Goal: Task Accomplishment & Management: Complete application form

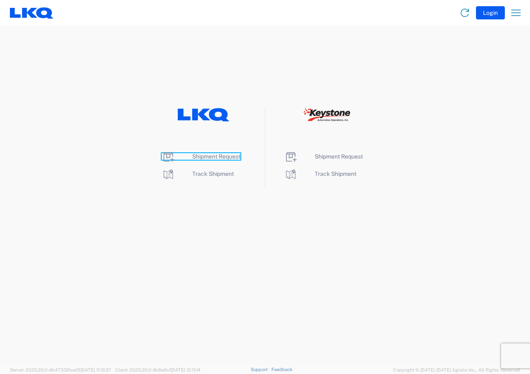
click at [205, 157] on span "Shipment Request" at bounding box center [216, 156] width 48 height 7
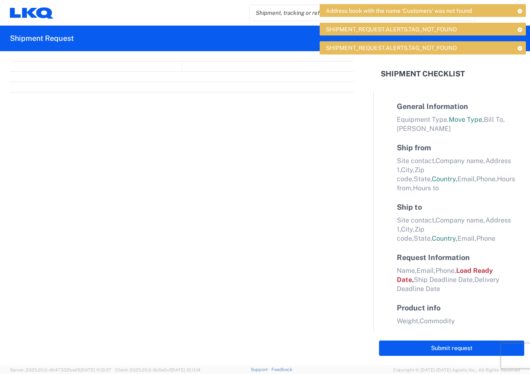
select select "FULL"
select select "LBS"
select select "IN"
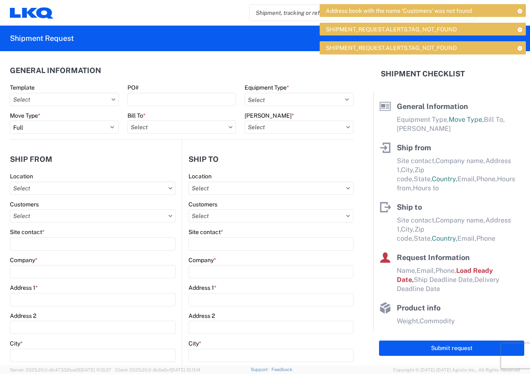
click at [520, 12] on icon at bounding box center [520, 11] width 6 height 5
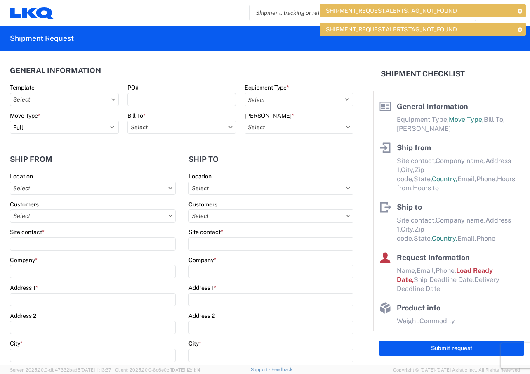
click at [520, 12] on icon at bounding box center [520, 11] width 6 height 5
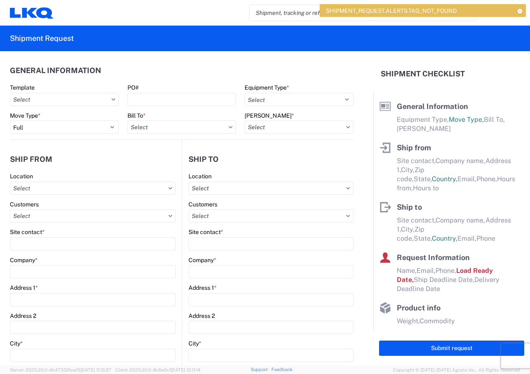
click at [520, 12] on icon at bounding box center [520, 11] width 6 height 5
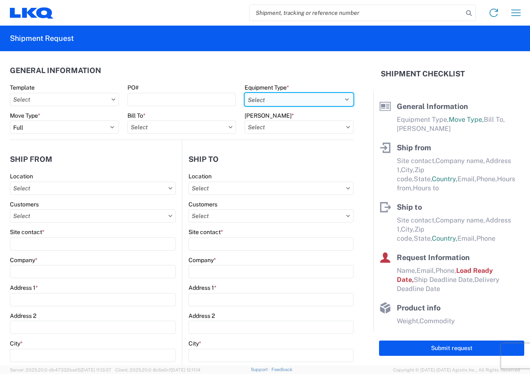
click at [344, 101] on select "Select 53’ Dry Van Flatbed Dropdeck (van) Lowboy (flatbed) Rail" at bounding box center [299, 99] width 109 height 13
select select "STDV"
click at [245, 93] on select "Select 53’ Dry Van Flatbed Dropdeck (van) Lowboy (flatbed) Rail" at bounding box center [299, 99] width 109 height 13
click at [229, 128] on icon at bounding box center [231, 127] width 4 height 2
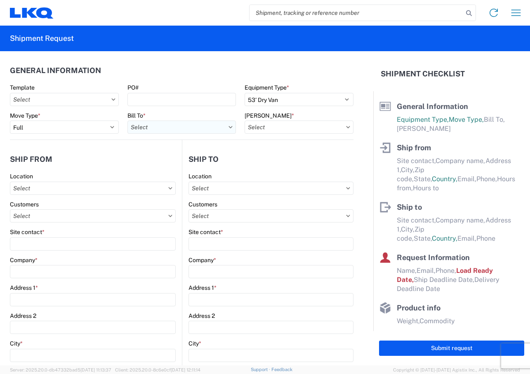
click at [220, 128] on input "text" at bounding box center [182, 127] width 109 height 13
type input "370"
click at [173, 164] on div "3370 - [GEOGRAPHIC_DATA]" at bounding box center [200, 163] width 144 height 13
type input "3370 - [GEOGRAPHIC_DATA]"
click at [273, 130] on input "text" at bounding box center [299, 127] width 109 height 13
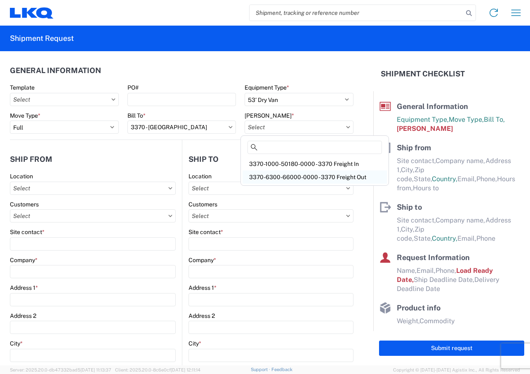
click at [267, 178] on div "3370-6300-66000-0000 - 3370 Freight Out" at bounding box center [315, 176] width 144 height 13
type input "3370-6300-66000-0000 - 3370 Freight Out"
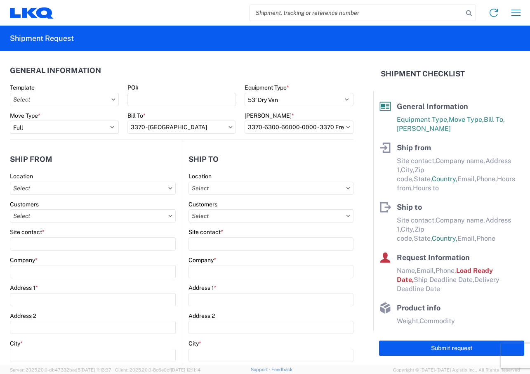
scroll to position [41, 0]
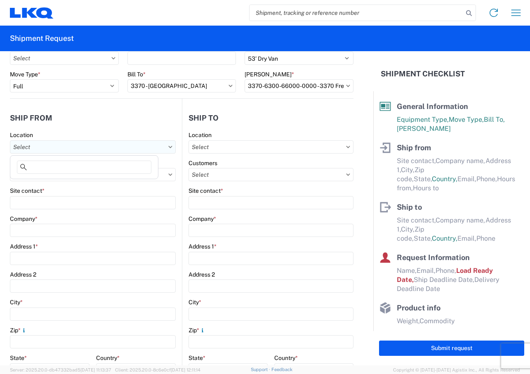
click at [163, 146] on input "text" at bounding box center [93, 146] width 166 height 13
type input "370"
click at [34, 208] on div "3370 - [GEOGRAPHIC_DATA]" at bounding box center [84, 209] width 144 height 13
type input "3370 - [GEOGRAPHIC_DATA]"
type input "FinishMaster [GEOGRAPHIC_DATA]"
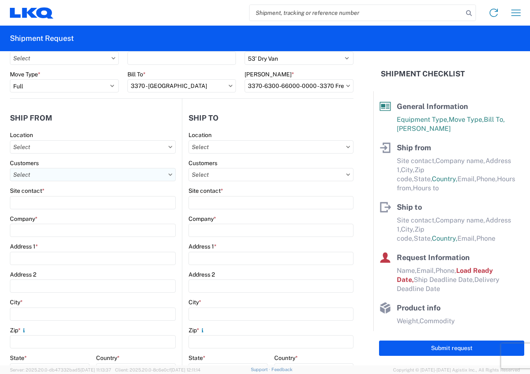
type input "[STREET_ADDRESS]"
type input "[GEOGRAPHIC_DATA]"
type input "49512"
select select "MI"
select select "US"
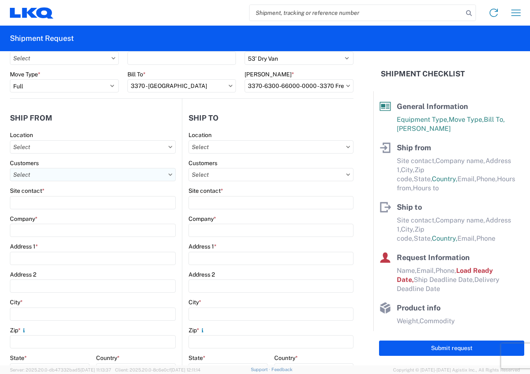
type input "[PHONE_NUMBER]"
type input "08:00"
type input "02:00"
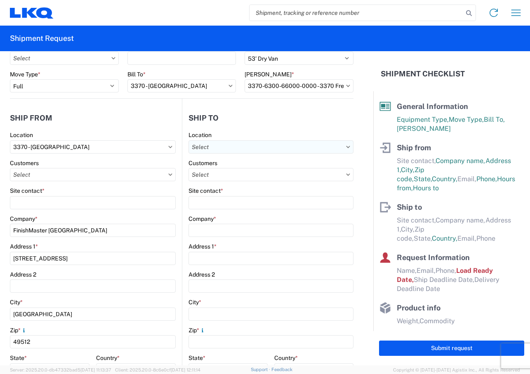
click at [315, 146] on input "text" at bounding box center [271, 146] width 165 height 13
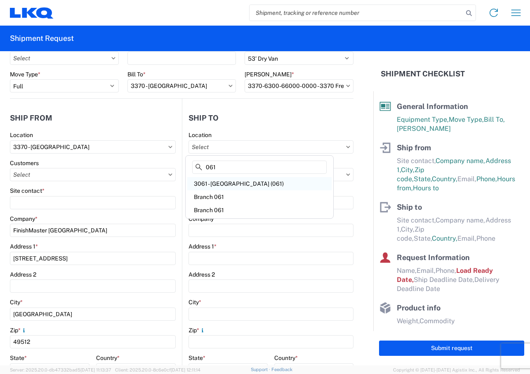
type input "061"
click at [227, 185] on div "3061 - [GEOGRAPHIC_DATA] (061)" at bounding box center [259, 183] width 144 height 13
type input "3061 - [GEOGRAPHIC_DATA] (061)"
type input "LKQ Corporation"
type input "[STREET_ADDRESS][PERSON_NAME][PERSON_NAME]"
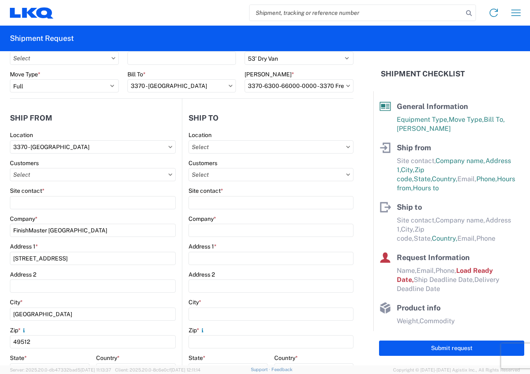
type input "Taunton"
type input "02780"
select select "US"
type input "[PHONE_NUMBER]"
type input "08:00"
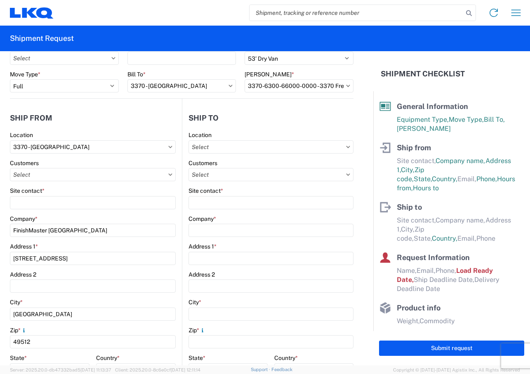
type input "17:00"
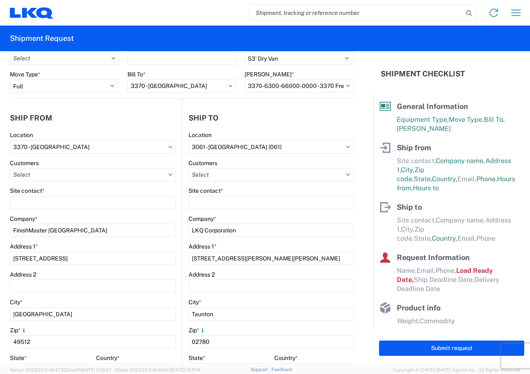
select select "MA"
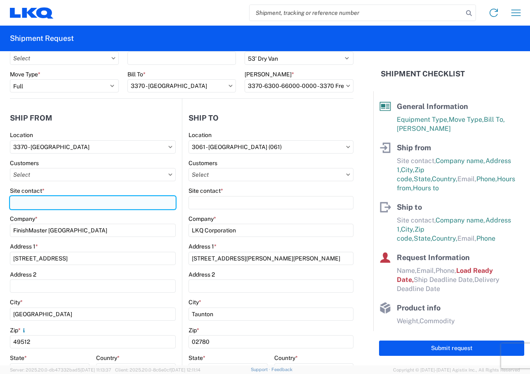
click at [95, 203] on input "Site contact *" at bounding box center [93, 202] width 166 height 13
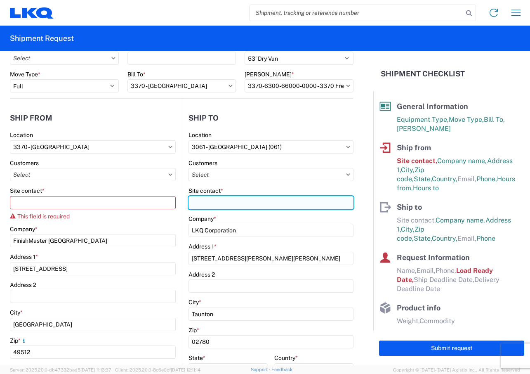
click at [235, 205] on input "Site contact *" at bounding box center [271, 202] width 165 height 13
type input "[PERSON_NAME]"
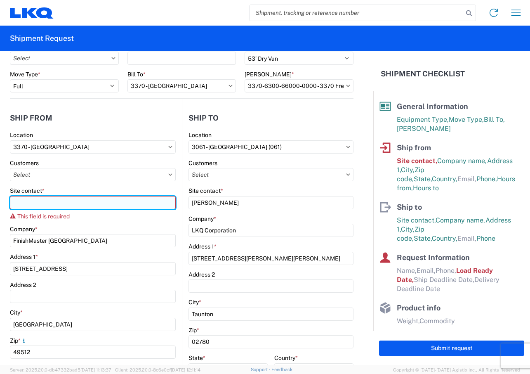
click at [19, 204] on input "Site contact *" at bounding box center [93, 202] width 166 height 13
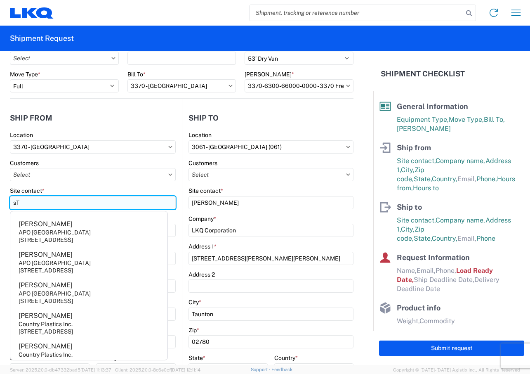
type input "s"
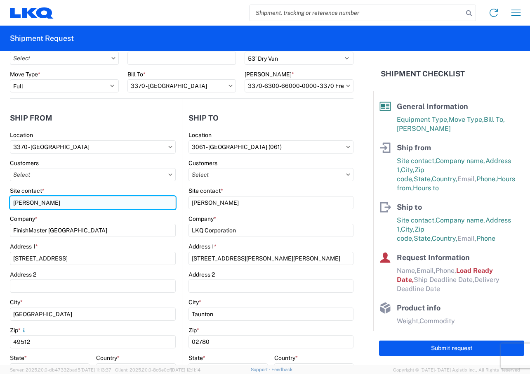
click at [31, 203] on input "[PERSON_NAME]" at bounding box center [93, 202] width 166 height 13
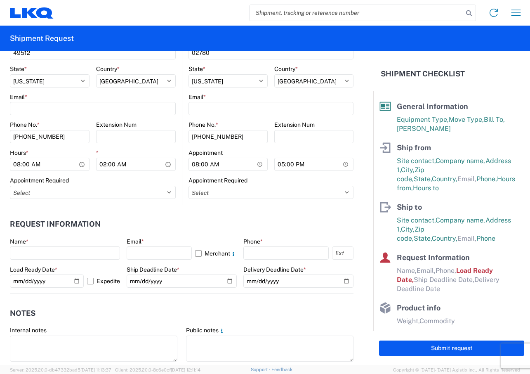
scroll to position [371, 0]
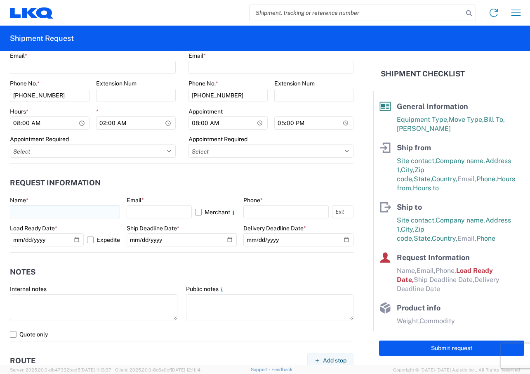
type input "[PERSON_NAME]"
click at [57, 212] on input "text" at bounding box center [65, 211] width 110 height 13
click at [65, 214] on input "[PERSON_NAME]" at bounding box center [65, 211] width 110 height 13
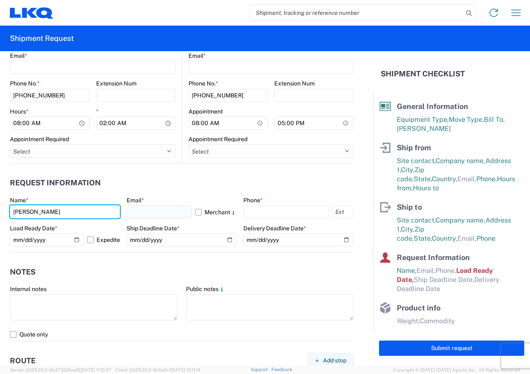
type input "[PERSON_NAME]"
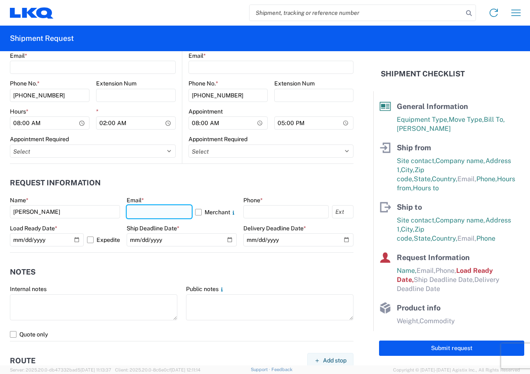
click at [135, 211] on input "text" at bounding box center [159, 211] width 65 height 13
type input "[EMAIL_ADDRESS][DOMAIN_NAME]"
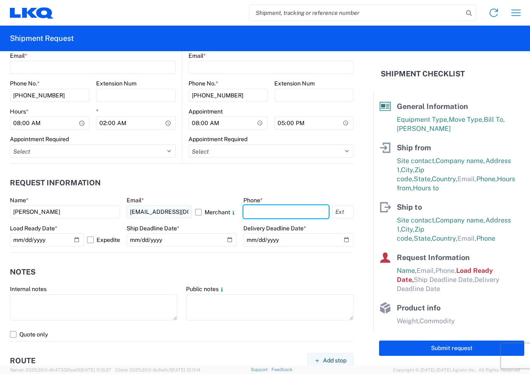
type input "6169497604"
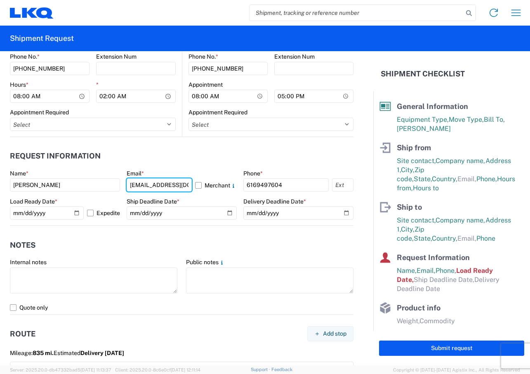
scroll to position [413, 0]
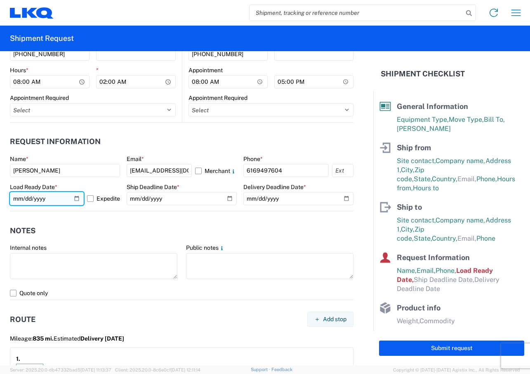
click at [77, 201] on input "[DATE]" at bounding box center [47, 198] width 74 height 13
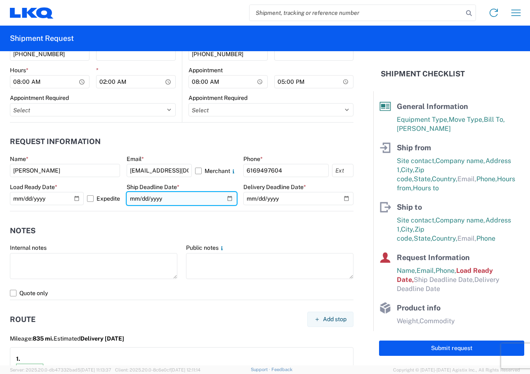
click at [228, 196] on input "date" at bounding box center [182, 198] width 110 height 13
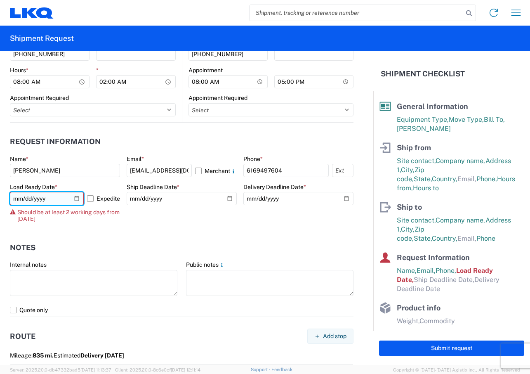
click at [76, 197] on input "[DATE]" at bounding box center [47, 198] width 74 height 13
type input "[DATE]"
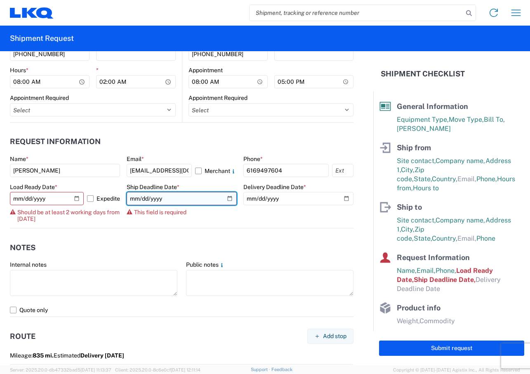
click at [224, 198] on input "date" at bounding box center [182, 198] width 110 height 13
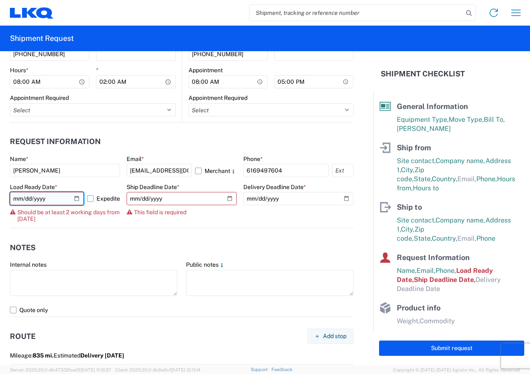
click at [75, 201] on input "[DATE]" at bounding box center [47, 198] width 74 height 13
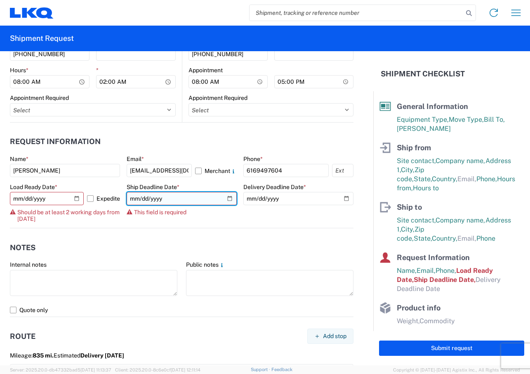
click at [227, 200] on input "date" at bounding box center [182, 198] width 110 height 13
type input "[DATE]"
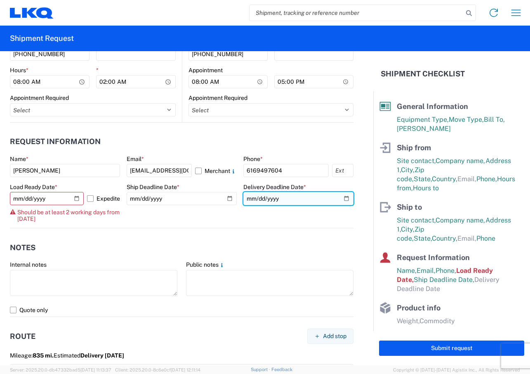
click at [343, 199] on input "date" at bounding box center [298, 198] width 110 height 13
type input "[DATE]"
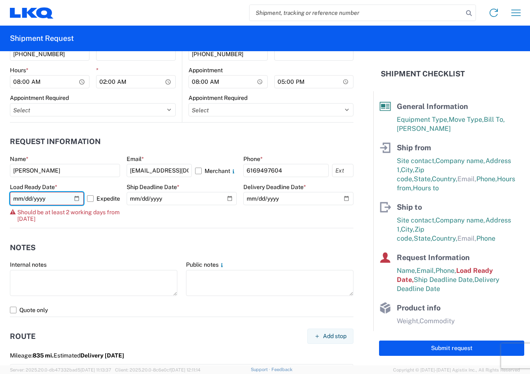
click at [42, 200] on input "[DATE]" at bounding box center [47, 198] width 74 height 13
click at [75, 197] on input "[DATE]" at bounding box center [47, 198] width 74 height 13
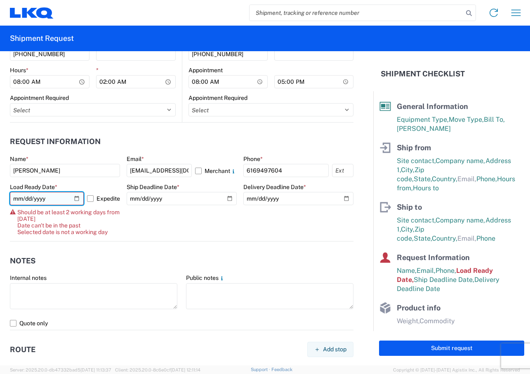
click at [76, 197] on input "[DATE]" at bounding box center [47, 198] width 74 height 13
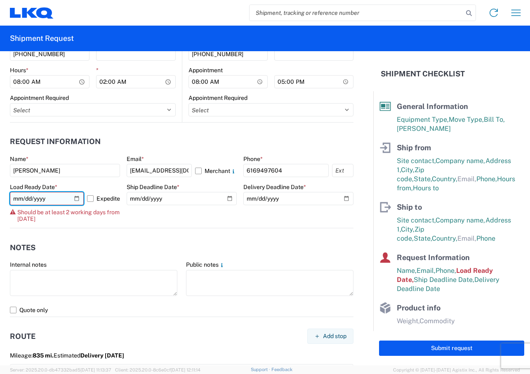
click at [78, 201] on input "[DATE]" at bounding box center [47, 198] width 74 height 13
click at [75, 200] on input "[DATE]" at bounding box center [47, 198] width 74 height 13
click at [74, 198] on input "[DATE]" at bounding box center [47, 198] width 74 height 13
type input "[DATE]"
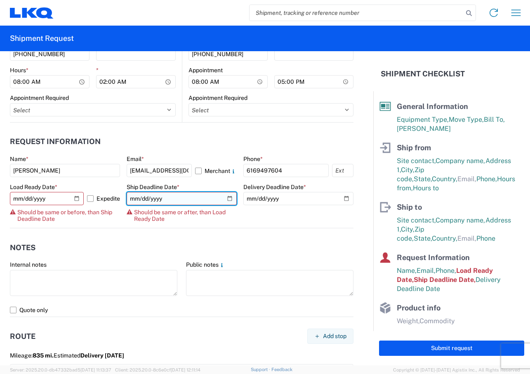
click at [226, 199] on input "[DATE]" at bounding box center [182, 198] width 110 height 13
type input "[DATE]"
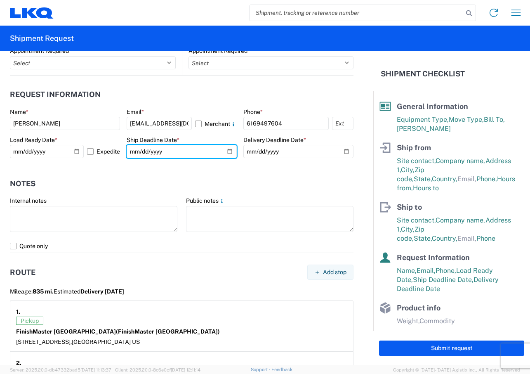
scroll to position [454, 0]
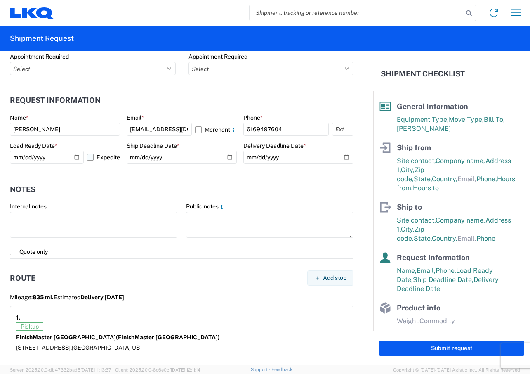
click at [90, 156] on label "Expedite" at bounding box center [103, 157] width 33 height 13
click at [0, 0] on input "Expedite" at bounding box center [0, 0] width 0 height 0
click at [89, 158] on label "Expedite" at bounding box center [103, 157] width 33 height 13
click at [0, 0] on input "Expedite" at bounding box center [0, 0] width 0 height 0
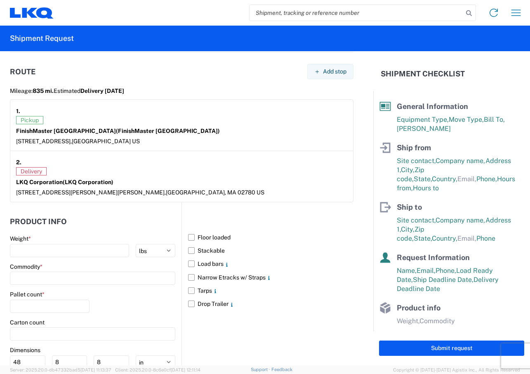
scroll to position [725, 0]
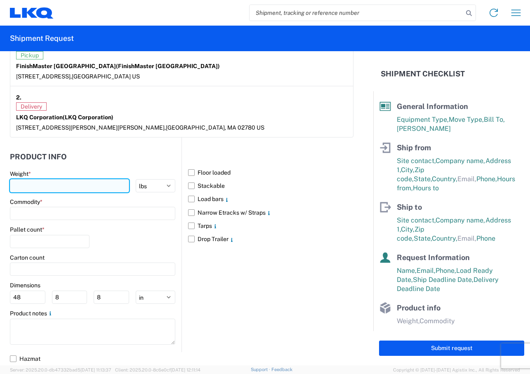
click at [24, 182] on input "number" at bounding box center [69, 185] width 119 height 13
type input "15562"
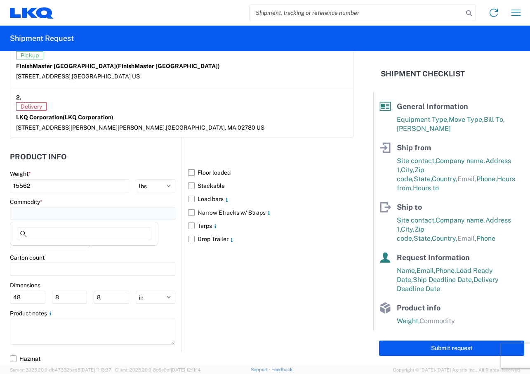
click at [33, 216] on input at bounding box center [92, 213] width 165 height 13
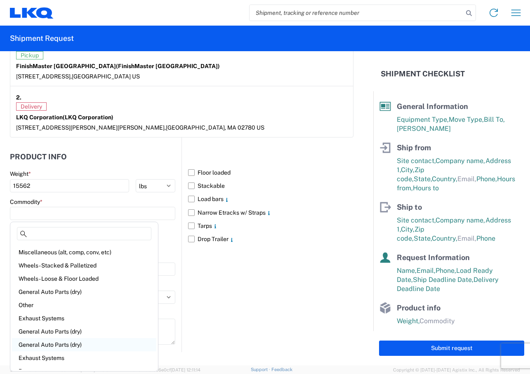
scroll to position [16, 0]
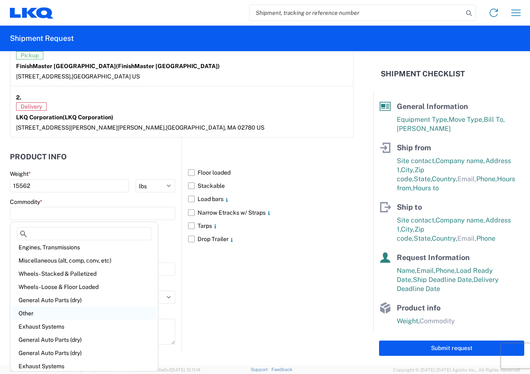
click at [28, 312] on div "Other" at bounding box center [84, 313] width 144 height 13
type input "Other"
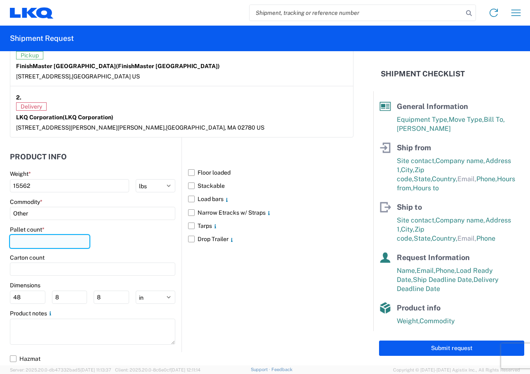
click at [54, 241] on input "number" at bounding box center [50, 241] width 80 height 13
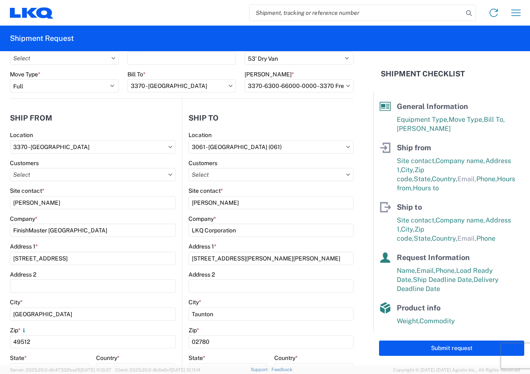
scroll to position [0, 0]
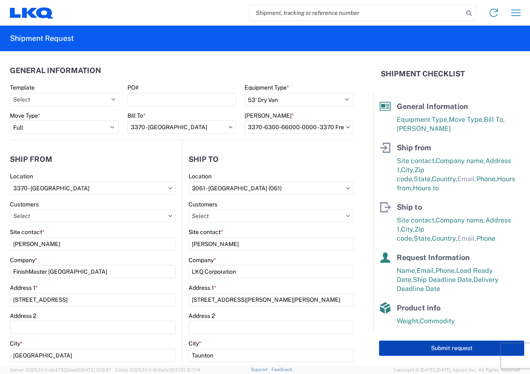
type input "12"
click at [393, 350] on button "Submit request" at bounding box center [451, 347] width 145 height 15
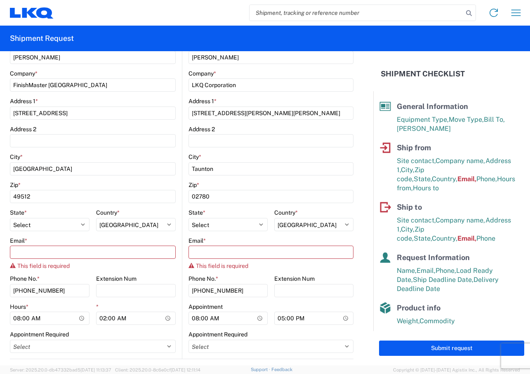
scroll to position [206, 0]
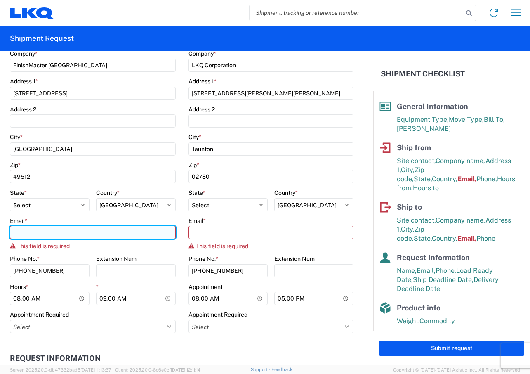
click at [22, 235] on input "Email *" at bounding box center [93, 232] width 166 height 13
type input "[EMAIL_ADDRESS][DOMAIN_NAME]"
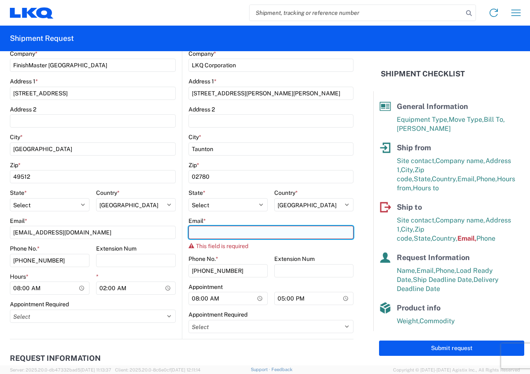
click at [274, 233] on input "Email *" at bounding box center [271, 232] width 165 height 13
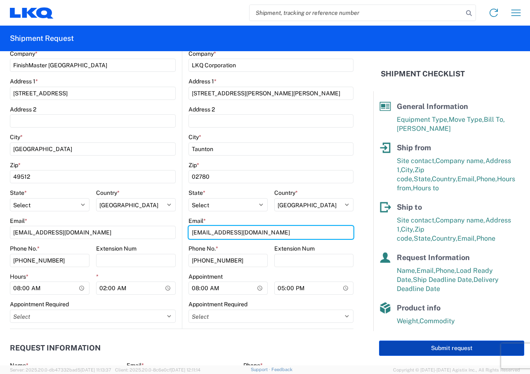
type input "[EMAIL_ADDRESS][DOMAIN_NAME]"
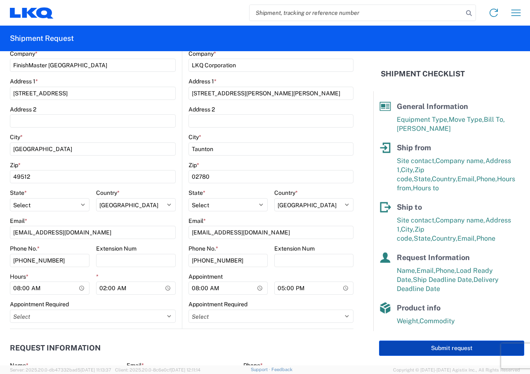
click at [422, 348] on button "Submit request" at bounding box center [451, 347] width 145 height 15
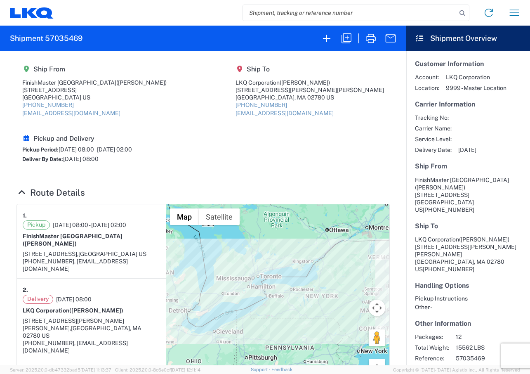
scroll to position [21, 0]
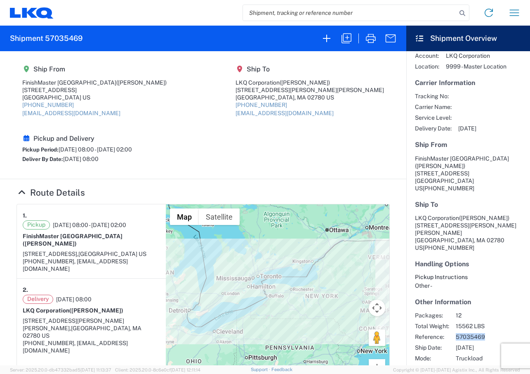
drag, startPoint x: 458, startPoint y: 314, endPoint x: 494, endPoint y: 314, distance: 35.9
click at [494, 333] on span "57035469" at bounding box center [491, 336] width 71 height 7
drag, startPoint x: 494, startPoint y: 314, endPoint x: 472, endPoint y: 313, distance: 22.3
copy span "57035469"
